Goal: Find specific page/section: Find specific page/section

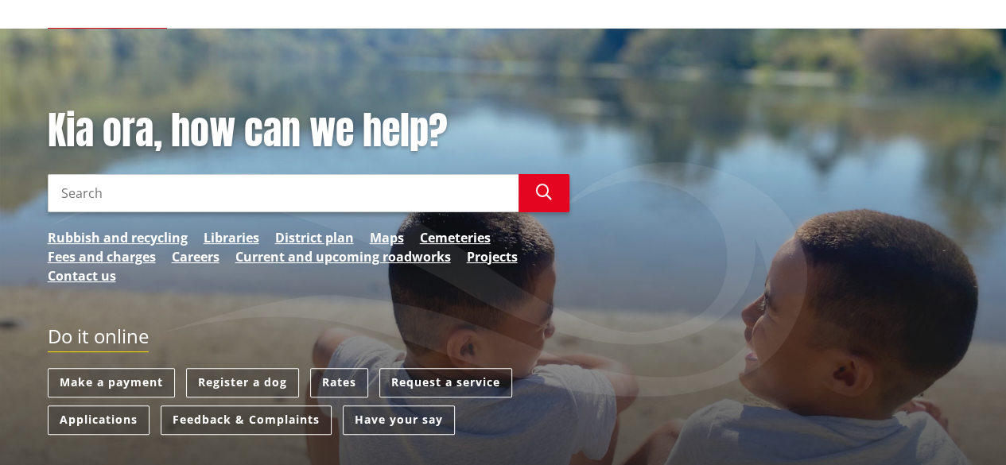
scroll to position [131, 0]
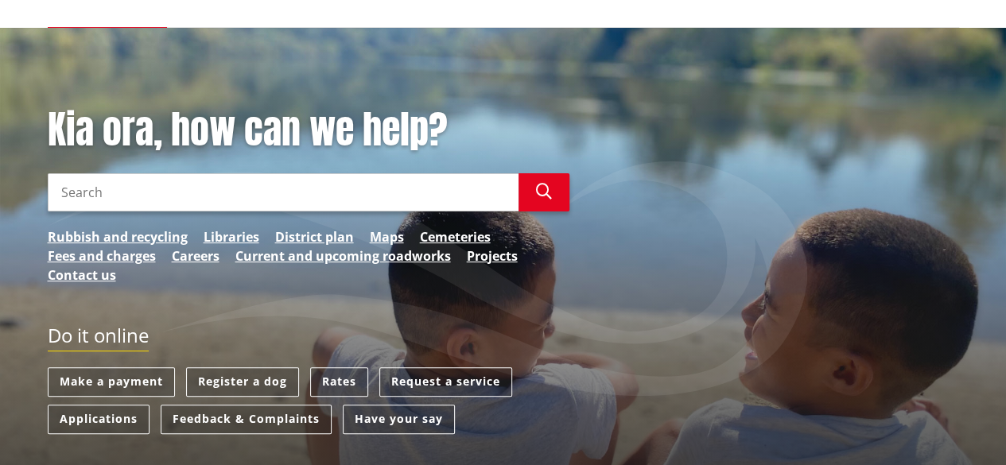
click at [126, 180] on input "Search" at bounding box center [283, 192] width 471 height 38
type input "property information search"
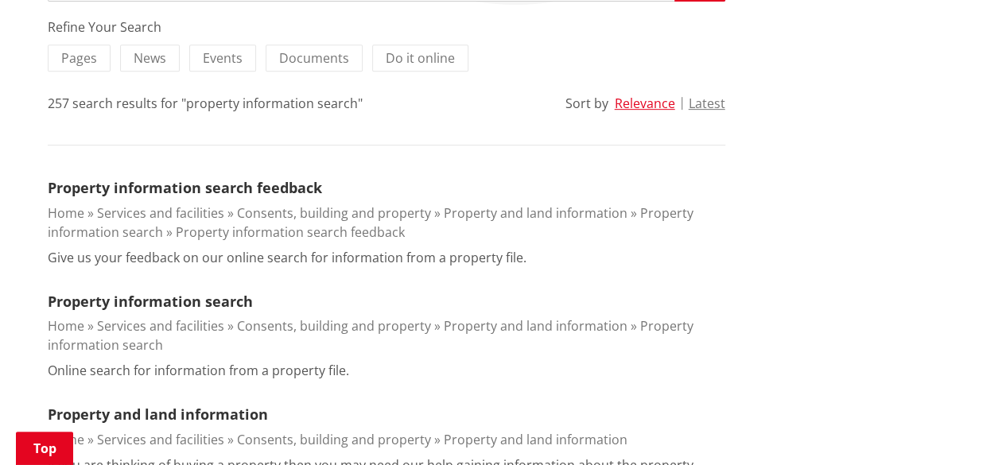
scroll to position [351, 0]
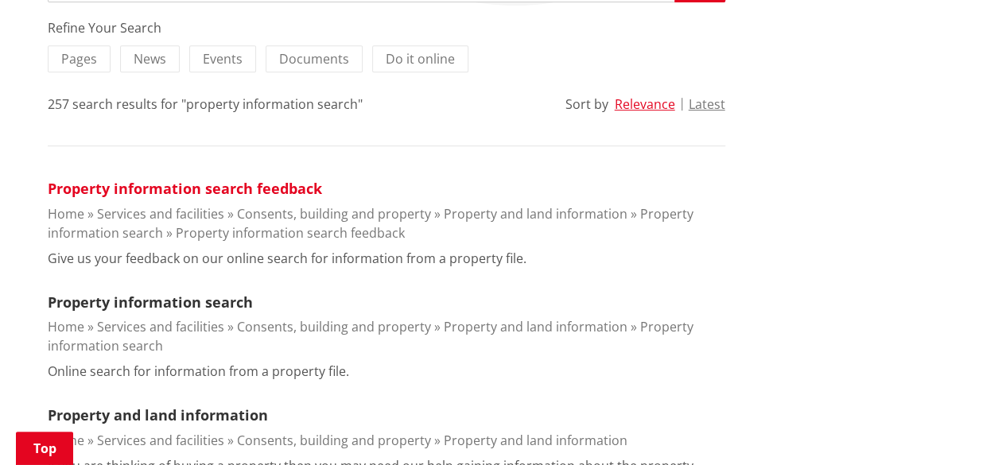
click at [143, 182] on link "Property information search feedback" at bounding box center [185, 188] width 274 height 19
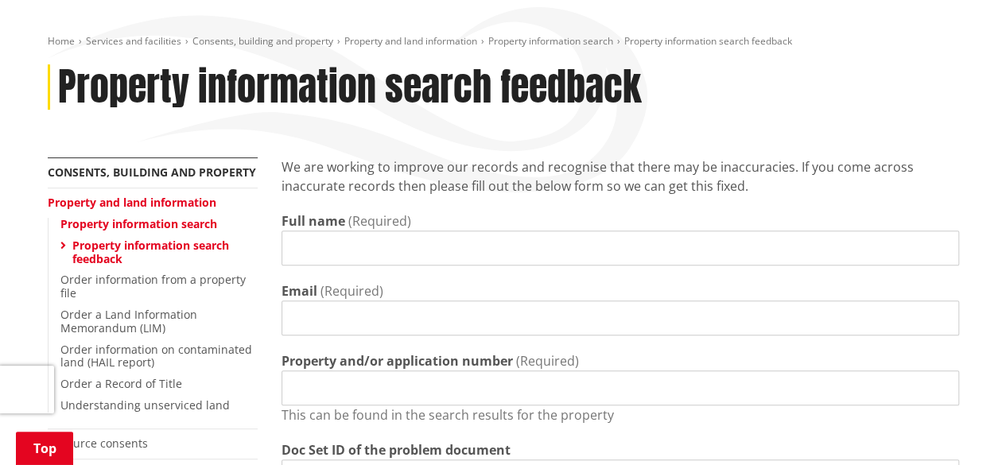
scroll to position [163, 0]
